Goal: Complete application form: Complete application form

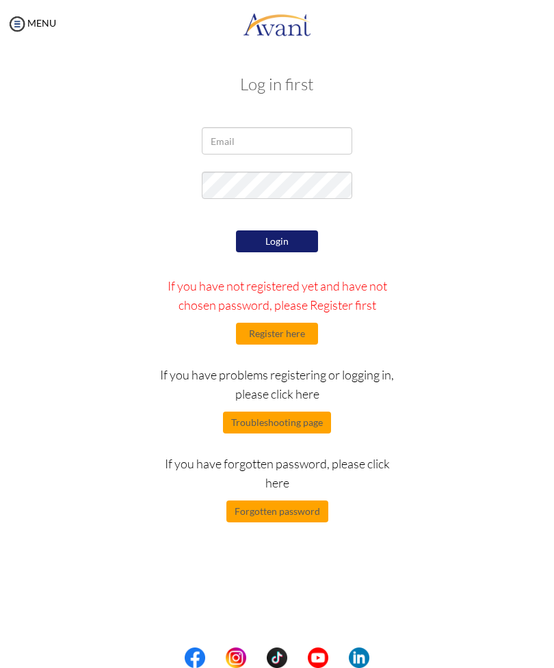
click at [292, 338] on button "Register here" at bounding box center [277, 334] width 82 height 22
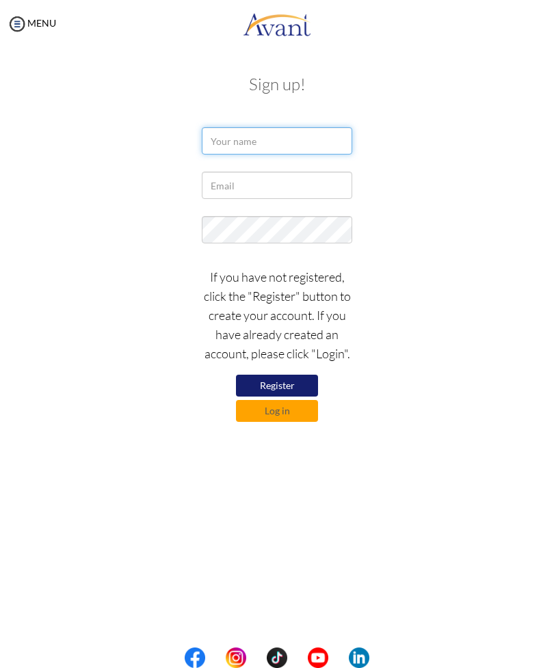
click at [312, 139] on input "text" at bounding box center [277, 140] width 150 height 27
type input "Dominic"
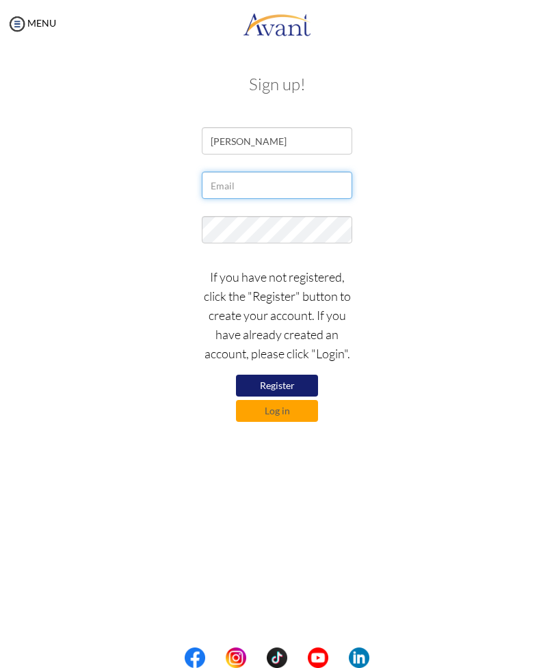
click at [335, 189] on input "text" at bounding box center [277, 185] width 150 height 27
type input "Pa"
type input "paragasdominic123@gmail.com"
click at [299, 384] on button "Register" at bounding box center [277, 386] width 82 height 22
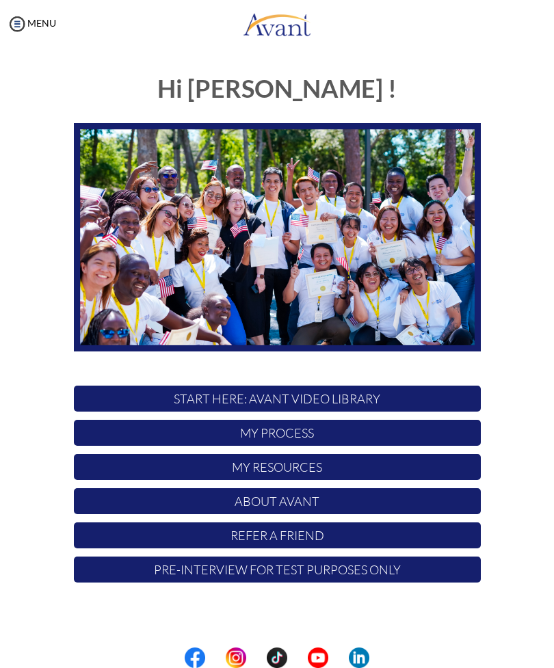
click at [384, 431] on p "My Process" at bounding box center [277, 433] width 407 height 26
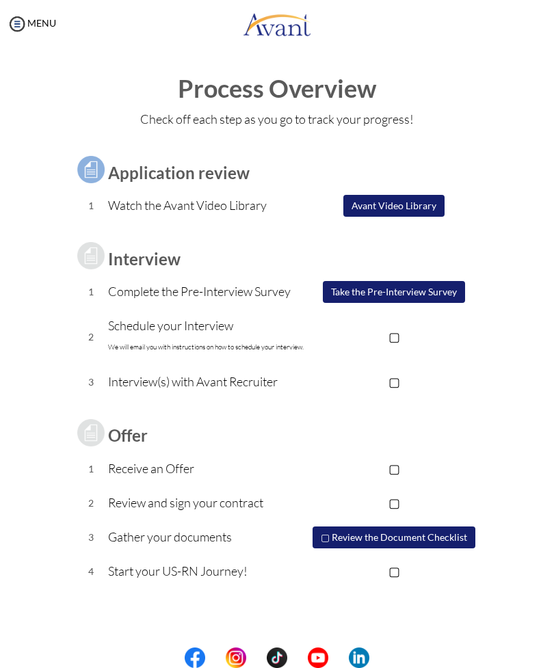
click at [397, 334] on p "▢" at bounding box center [394, 336] width 173 height 19
click at [394, 384] on p "▢" at bounding box center [394, 381] width 173 height 19
click at [397, 340] on p "▣" at bounding box center [394, 336] width 173 height 19
click at [395, 379] on p "▣" at bounding box center [394, 381] width 173 height 19
click at [407, 293] on button "Take the Pre-Interview Survey" at bounding box center [394, 292] width 142 height 22
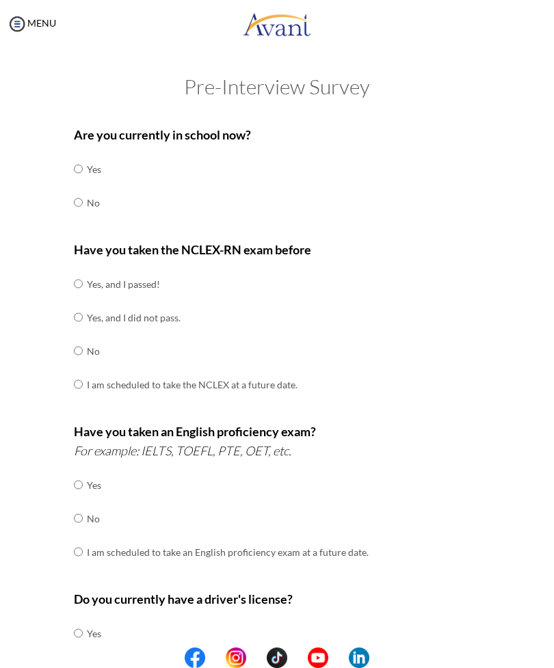
click at [77, 183] on input "radio" at bounding box center [78, 168] width 9 height 27
radio input "true"
click at [78, 276] on input "radio" at bounding box center [78, 283] width 9 height 27
radio input "true"
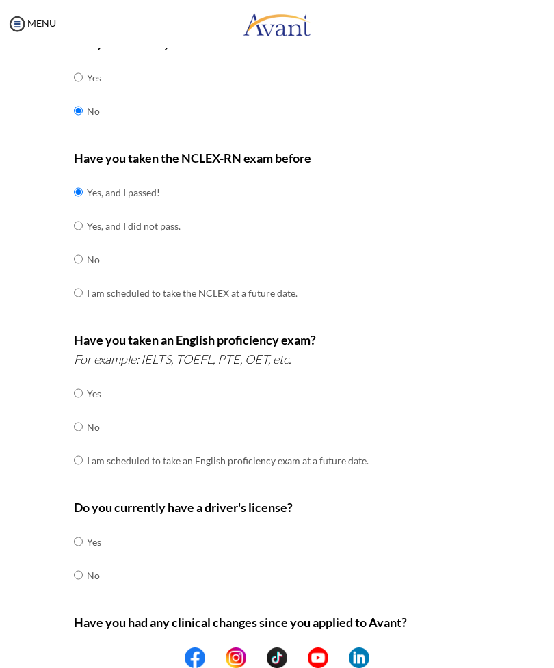
scroll to position [93, 0]
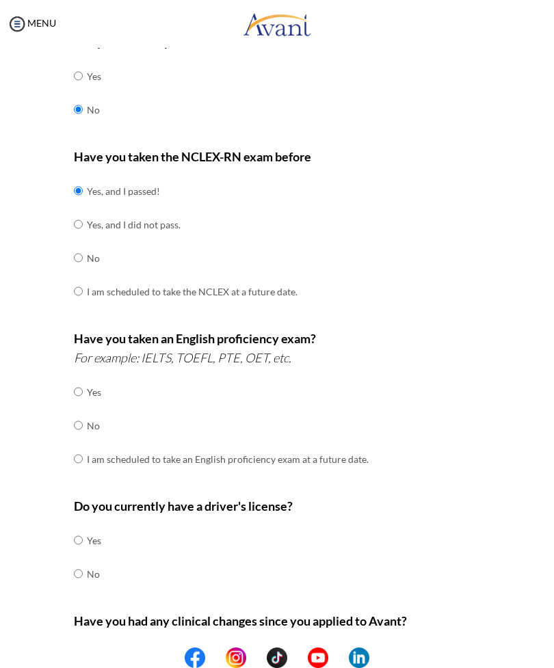
click at [83, 405] on input "radio" at bounding box center [78, 391] width 9 height 27
radio input "true"
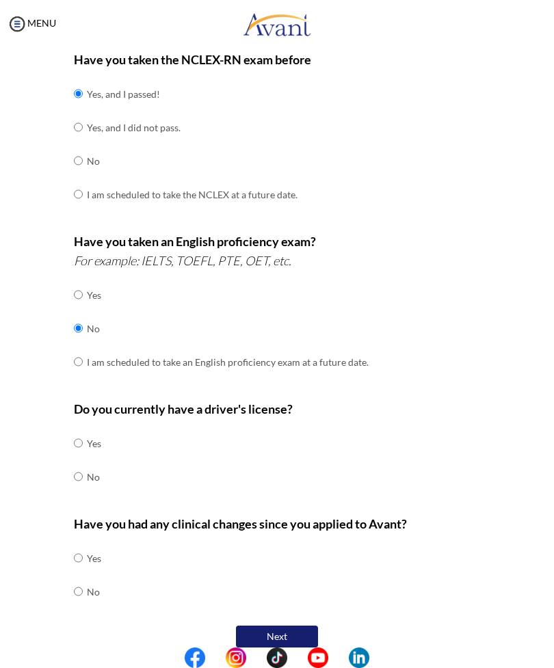
scroll to position [189, 0]
click at [92, 470] on td "No" at bounding box center [94, 478] width 14 height 34
click at [83, 457] on input "radio" at bounding box center [78, 443] width 9 height 27
radio input "true"
click at [82, 572] on input "radio" at bounding box center [78, 558] width 9 height 27
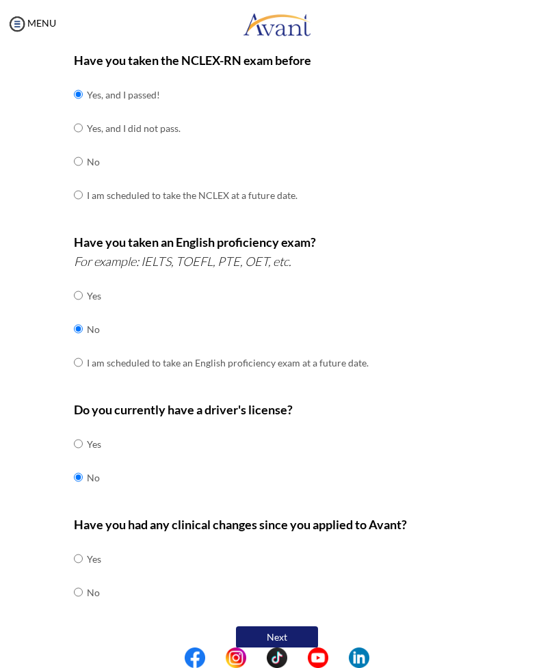
radio input "true"
click at [280, 626] on button "Next" at bounding box center [277, 637] width 82 height 22
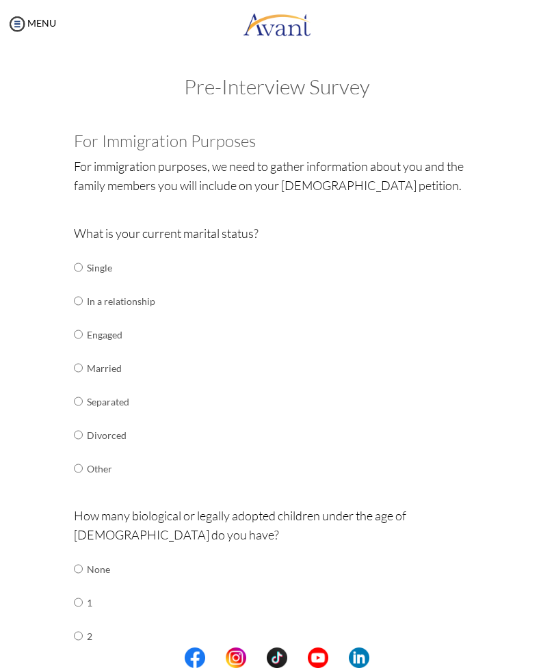
click at [82, 268] on input "radio" at bounding box center [78, 267] width 9 height 27
radio input "true"
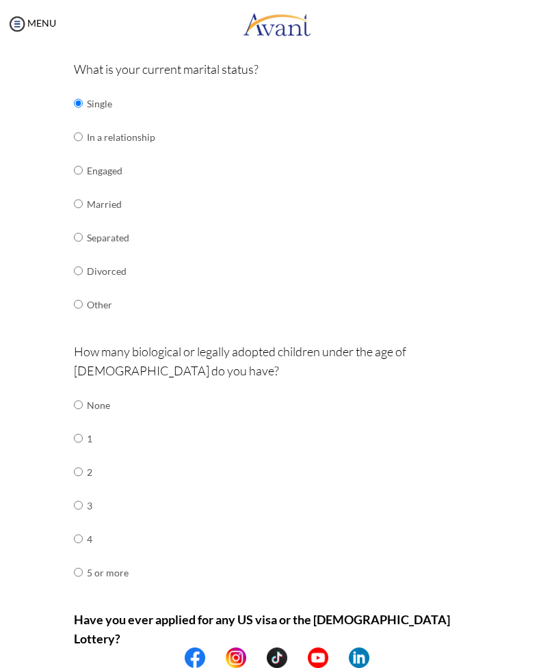
scroll to position [192, 0]
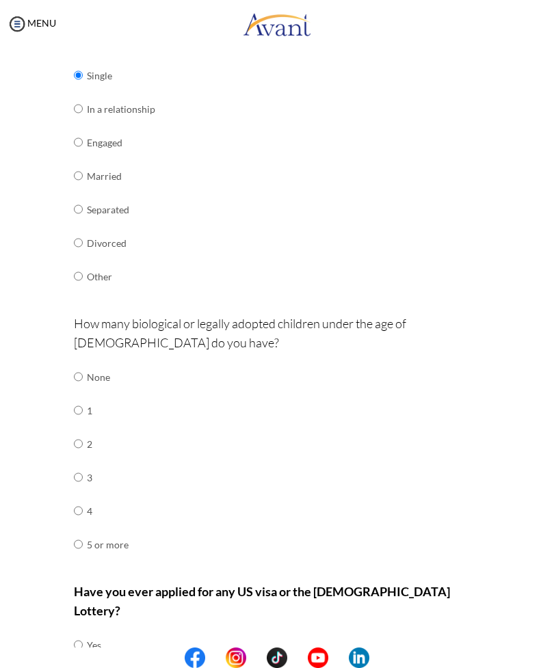
click at [77, 363] on input "radio" at bounding box center [78, 376] width 9 height 27
radio input "true"
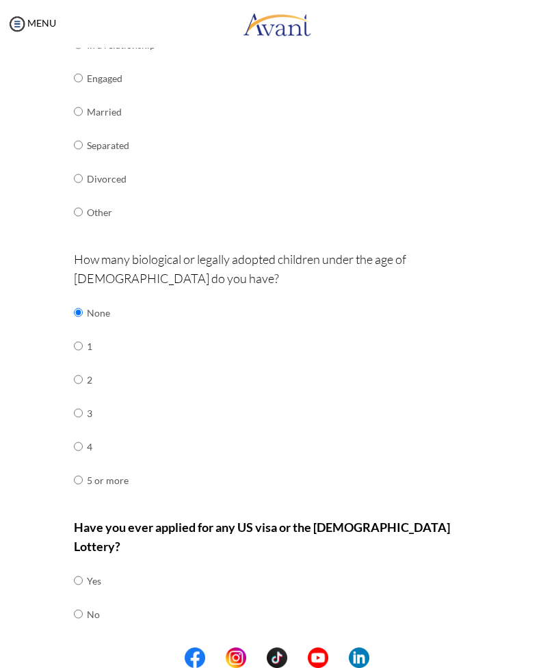
scroll to position [256, 0]
click at [79, 575] on input "radio" at bounding box center [78, 580] width 9 height 27
radio input "true"
click at [325, 648] on button "Next" at bounding box center [321, 659] width 82 height 22
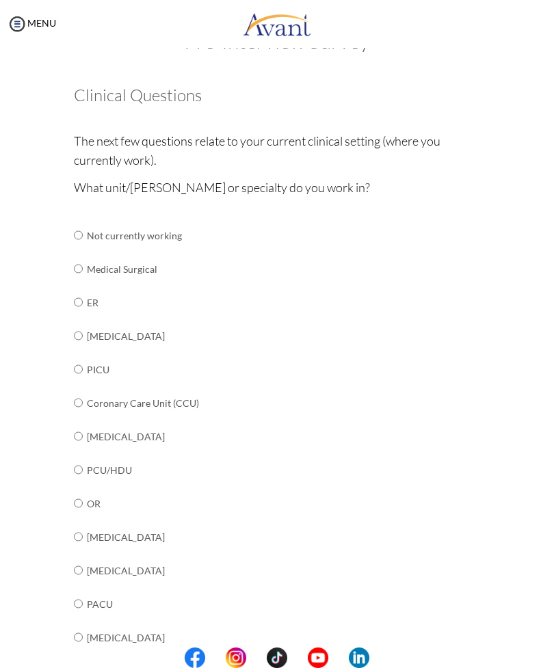
scroll to position [46, 0]
click at [83, 248] on input "radio" at bounding box center [78, 234] width 9 height 27
radio input "true"
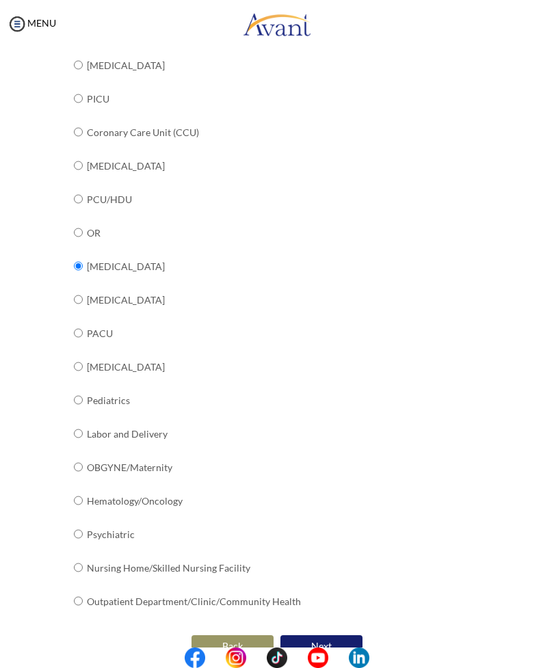
scroll to position [316, 0]
click at [326, 636] on button "Next" at bounding box center [321, 647] width 82 height 22
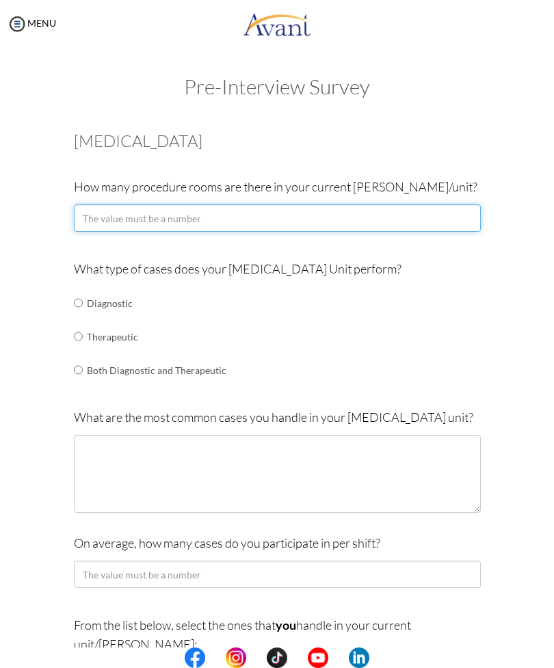
click at [262, 219] on input "number" at bounding box center [277, 217] width 407 height 27
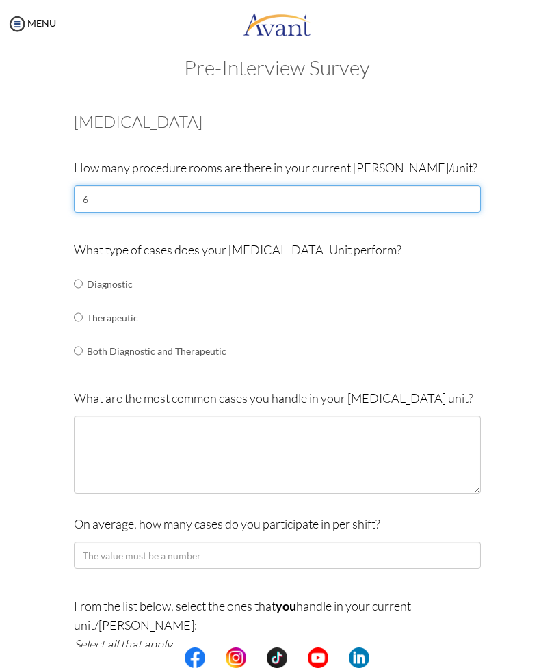
scroll to position [27, 0]
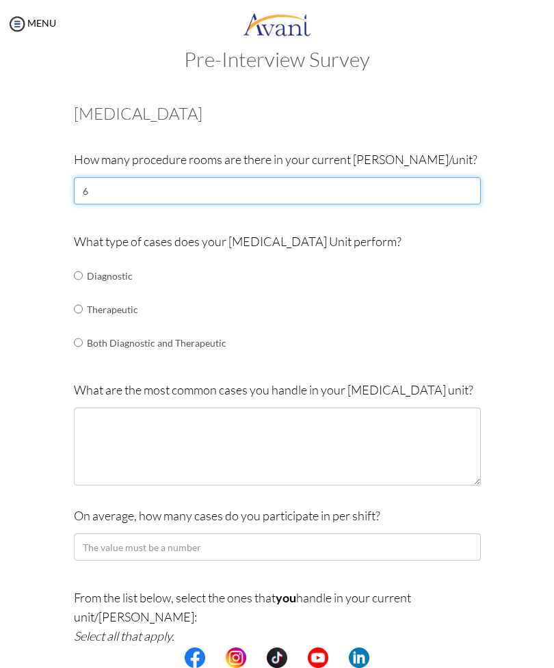
type input "6"
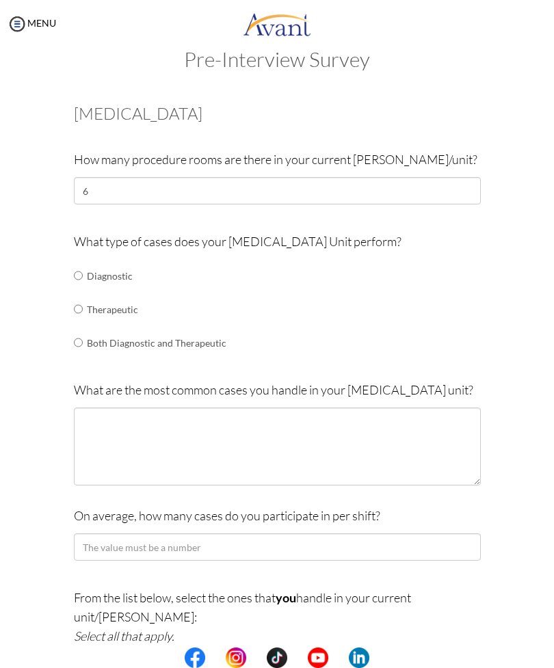
click at [83, 289] on input "radio" at bounding box center [78, 275] width 9 height 27
radio input "true"
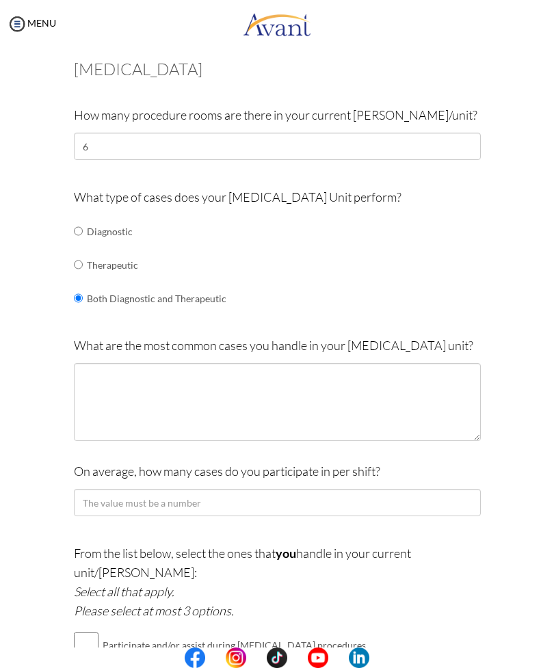
scroll to position [83, 0]
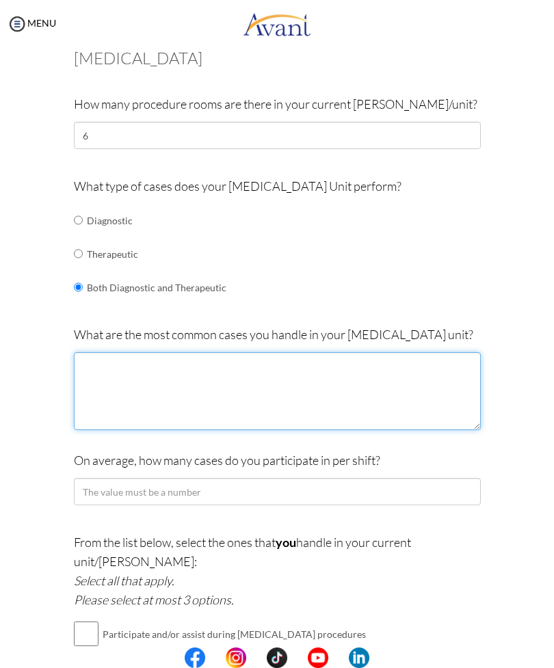
click at [371, 370] on textarea at bounding box center [277, 391] width 407 height 78
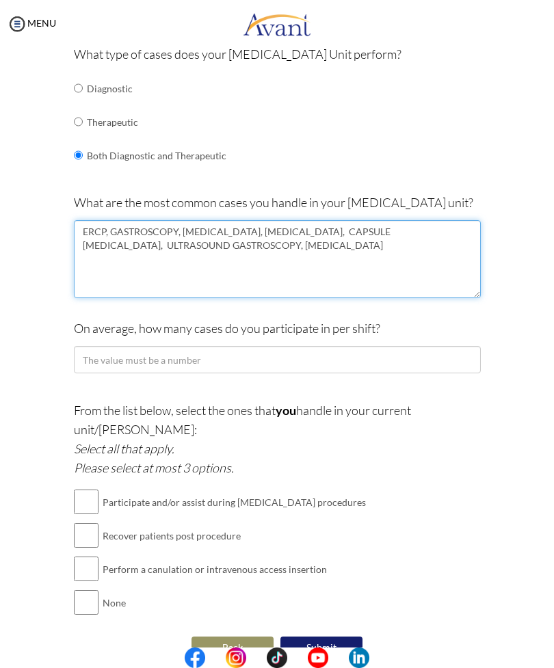
scroll to position [214, 0]
type textarea "ERCP, GASTROSCOPY, COLONOSCOPY, BRONCHOSCOPY, CAPSULE ENDOSCOPY, ULTRASOUND GAS…"
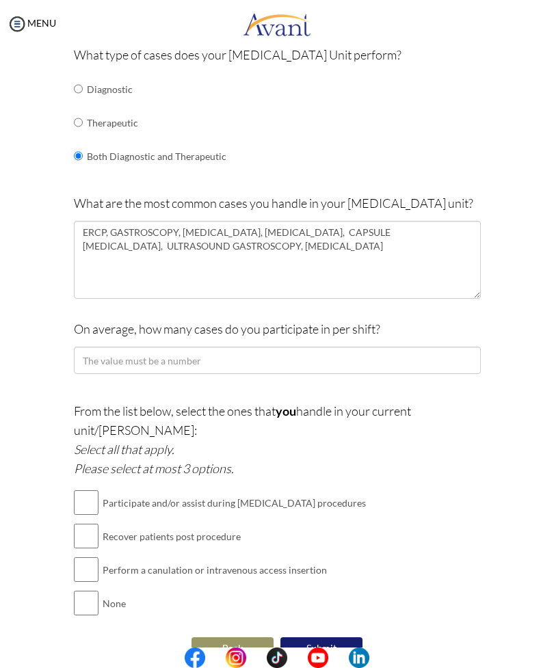
click at [500, 303] on div "Are you currently in school now? Yes No Have you taken the NCLEX-RN exam before…" at bounding box center [277, 283] width 513 height 758
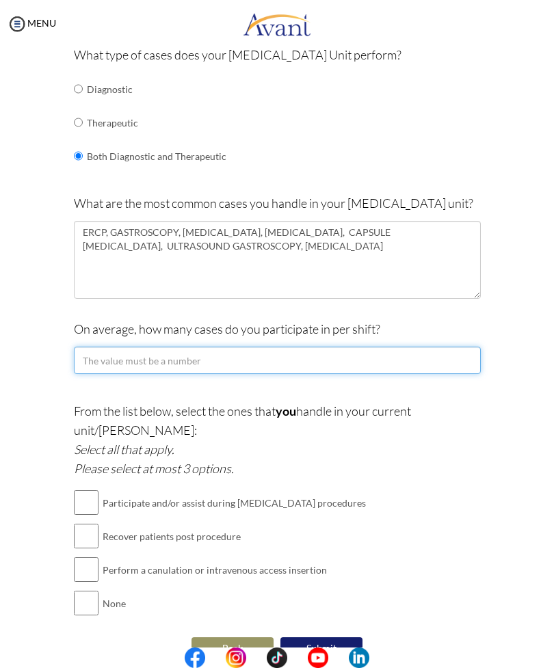
click at [425, 348] on input "number" at bounding box center [277, 360] width 407 height 27
type input "30"
click at [90, 358] on input "number" at bounding box center [277, 360] width 407 height 27
click at [90, 354] on input "number" at bounding box center [277, 360] width 407 height 27
click at [86, 353] on input "number" at bounding box center [277, 360] width 407 height 27
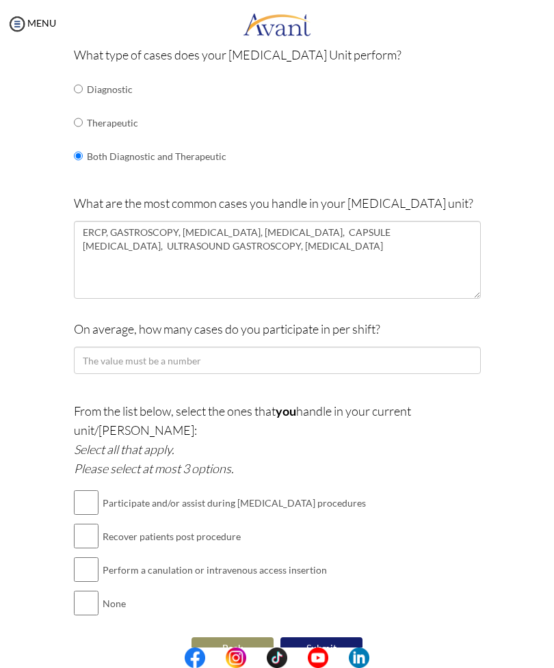
click at [90, 522] on input "checkbox" at bounding box center [86, 535] width 25 height 27
checkbox input "true"
click at [84, 489] on input "checkbox" at bounding box center [86, 502] width 25 height 27
checkbox input "true"
click at [82, 556] on input "checkbox" at bounding box center [86, 569] width 25 height 27
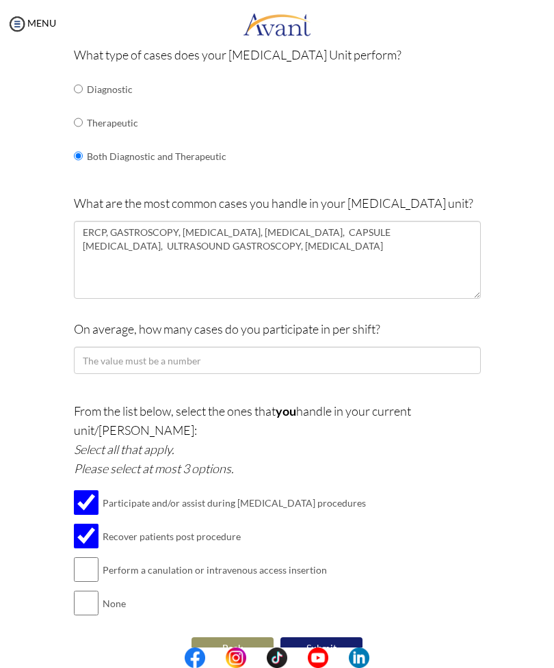
checkbox input "true"
click at [348, 637] on button "Submit" at bounding box center [321, 648] width 82 height 22
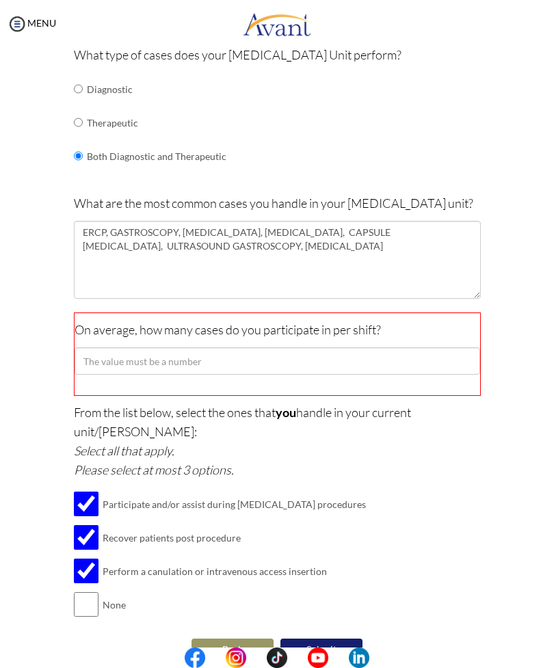
scroll to position [215, 0]
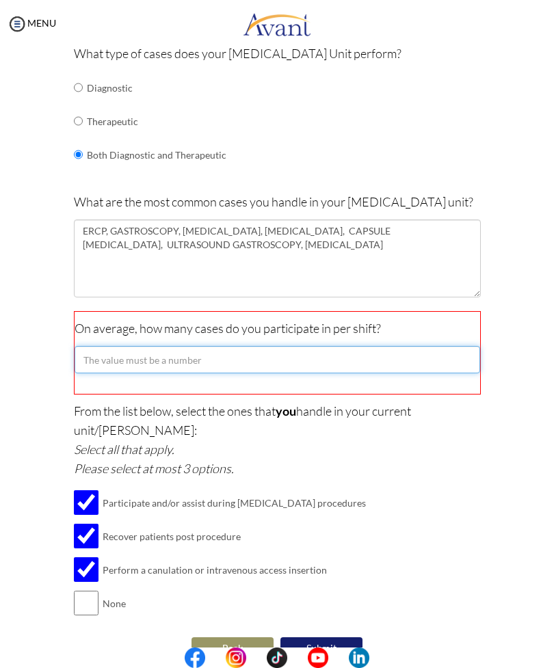
click at [128, 350] on input "number" at bounding box center [277, 359] width 405 height 27
type input "2"
type input "35"
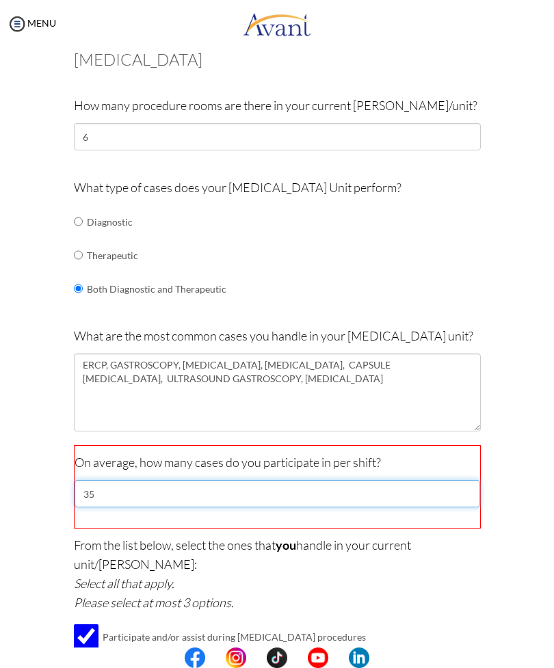
scroll to position [85, 0]
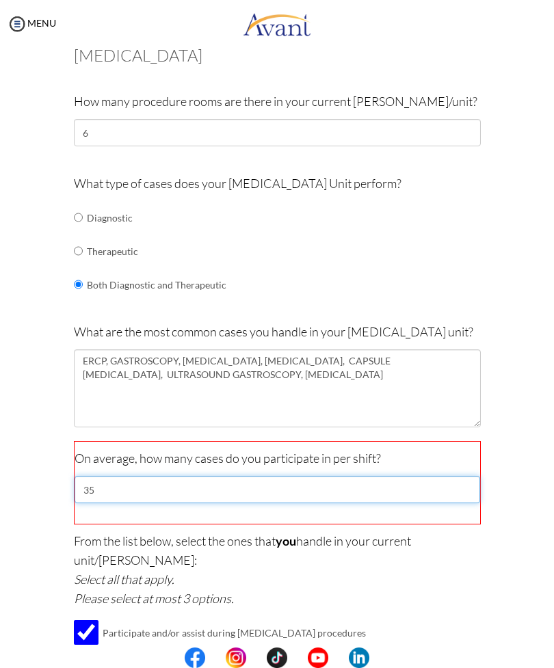
click at [412, 483] on input "35" at bounding box center [277, 489] width 405 height 27
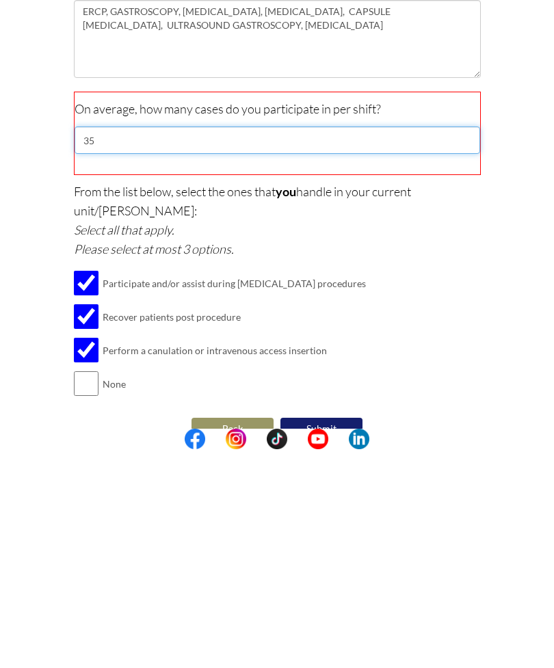
scroll to position [215, 0]
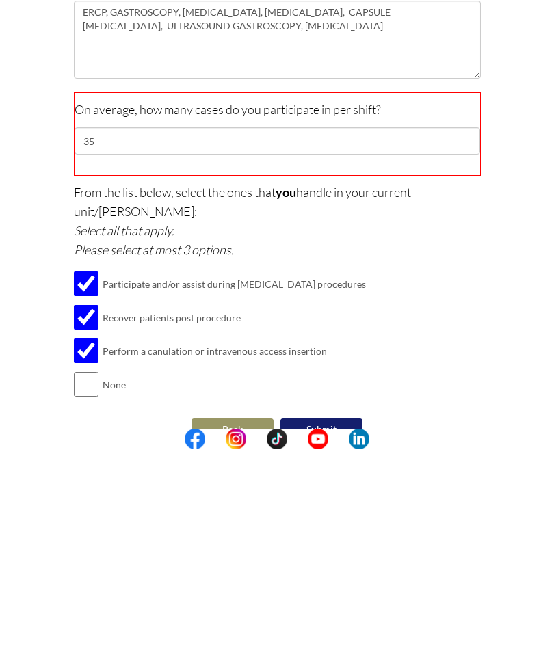
click at [343, 637] on button "Submit" at bounding box center [321, 648] width 82 height 22
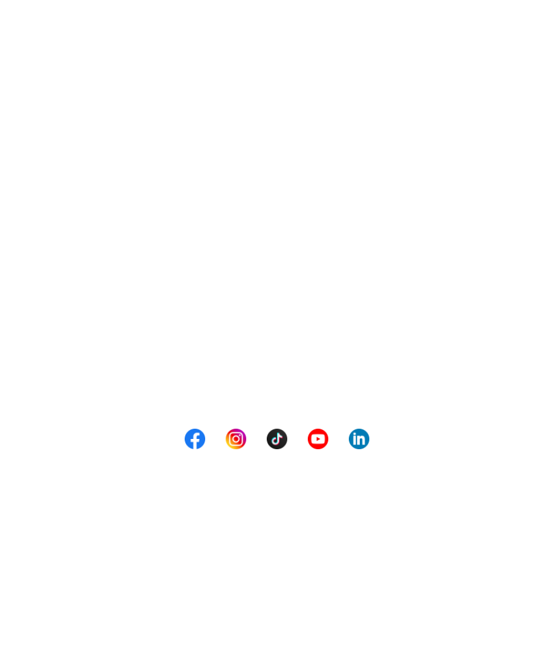
scroll to position [0, 0]
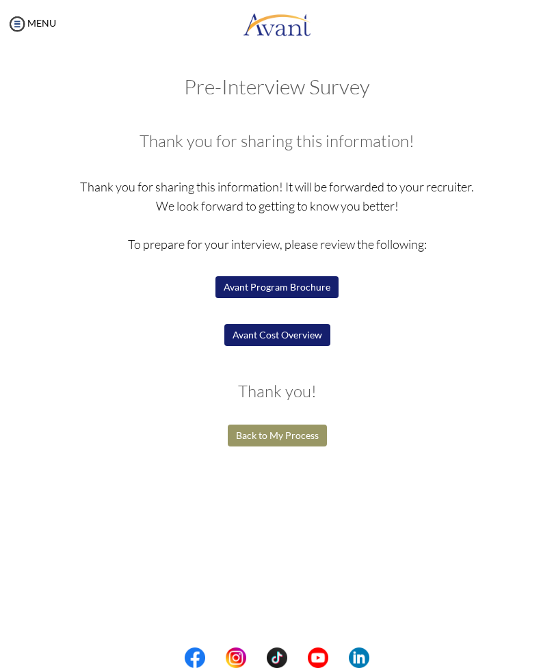
click at [320, 287] on button "Avant Program Brochure" at bounding box center [276, 287] width 123 height 22
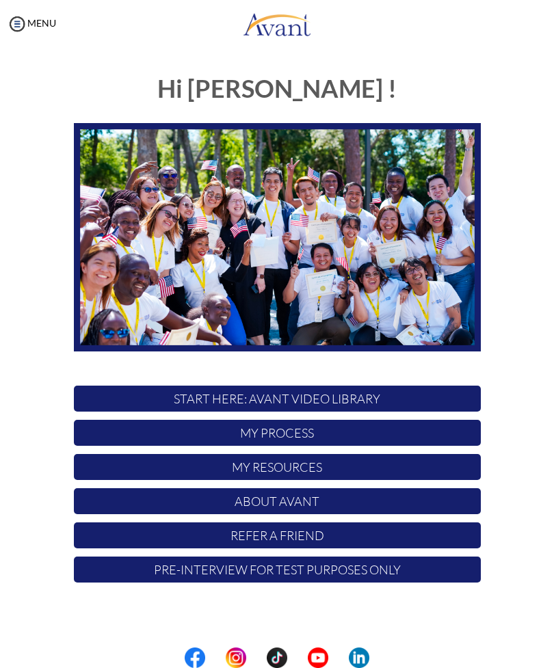
click at [346, 437] on p "My Process" at bounding box center [277, 433] width 407 height 26
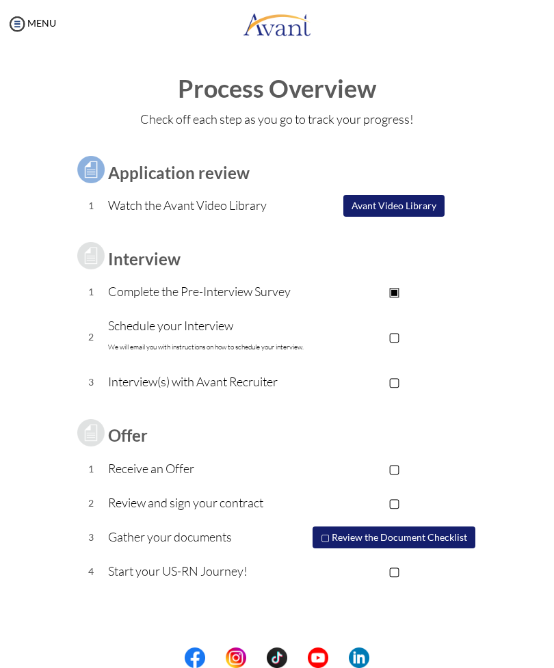
click at [412, 291] on p "▣" at bounding box center [394, 291] width 173 height 19
click at [397, 292] on p "▣" at bounding box center [394, 291] width 173 height 19
click at [391, 287] on p "▣" at bounding box center [394, 291] width 173 height 19
click at [399, 292] on p "▣" at bounding box center [394, 291] width 173 height 19
